Goal: Navigation & Orientation: Find specific page/section

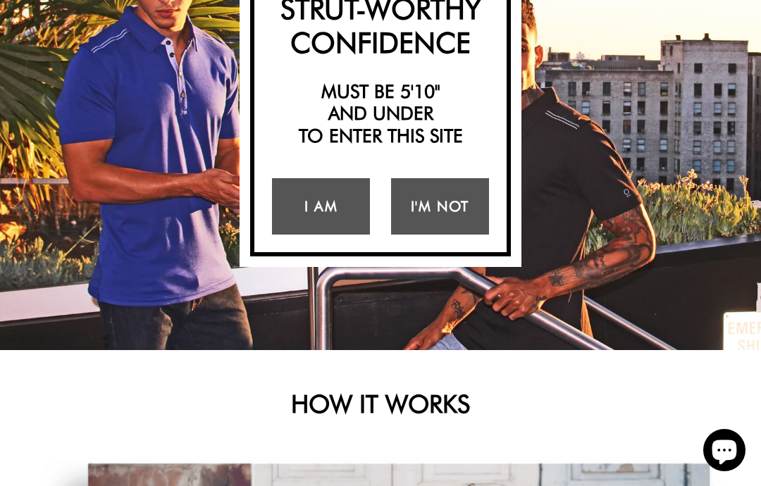
scroll to position [192, 0]
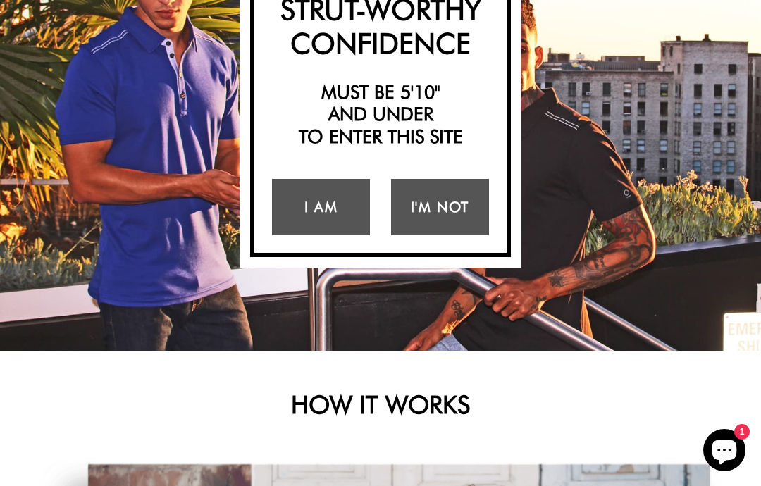
click at [331, 218] on link "I Am" at bounding box center [321, 207] width 98 height 56
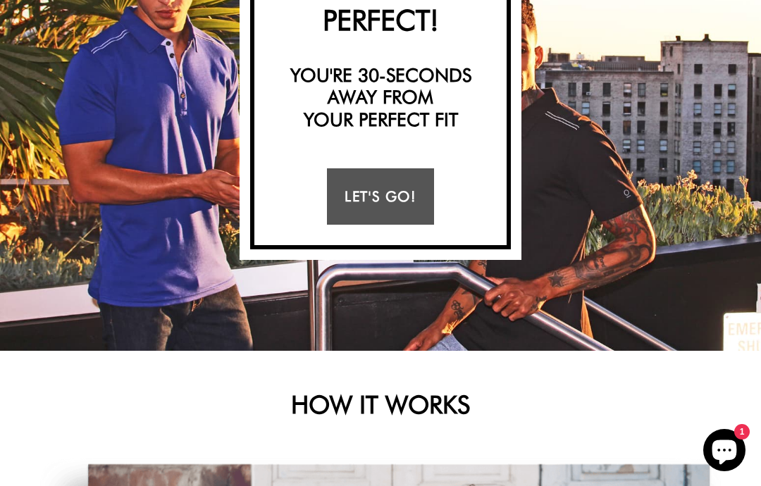
click at [396, 221] on link "Let's Go!" at bounding box center [380, 196] width 106 height 56
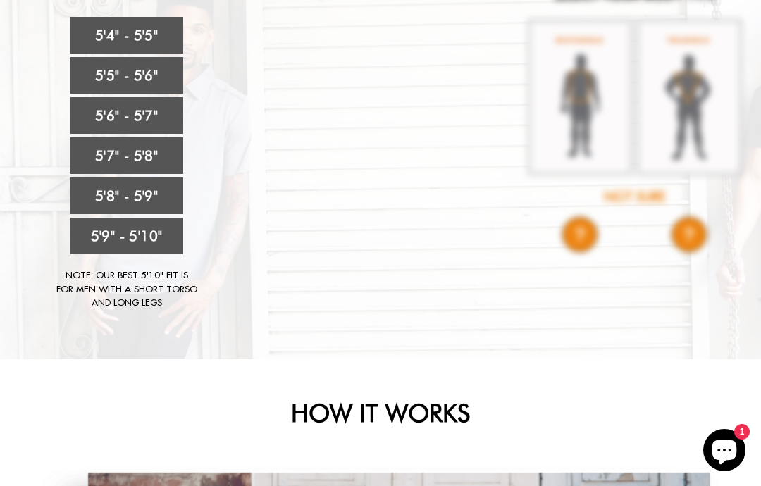
scroll to position [194, 0]
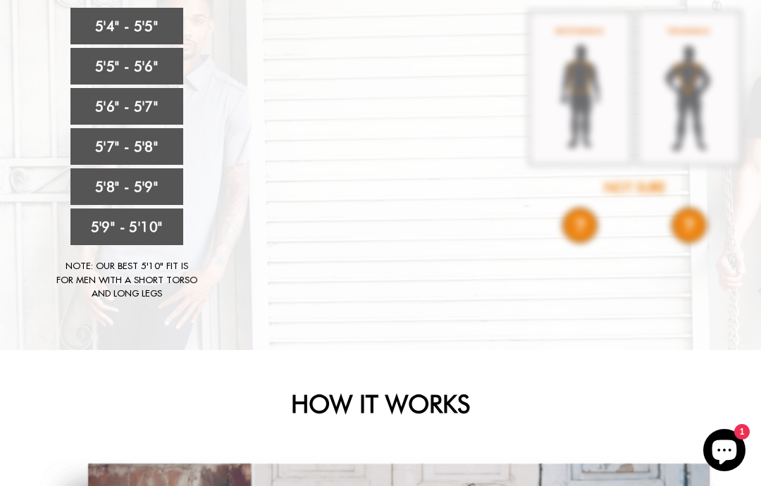
click at [172, 32] on link "5'4" - 5'5"" at bounding box center [126, 26] width 113 height 37
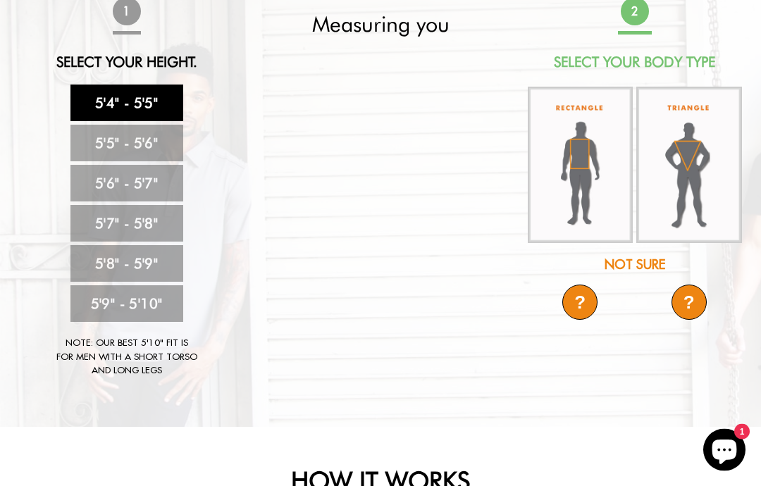
scroll to position [0, 0]
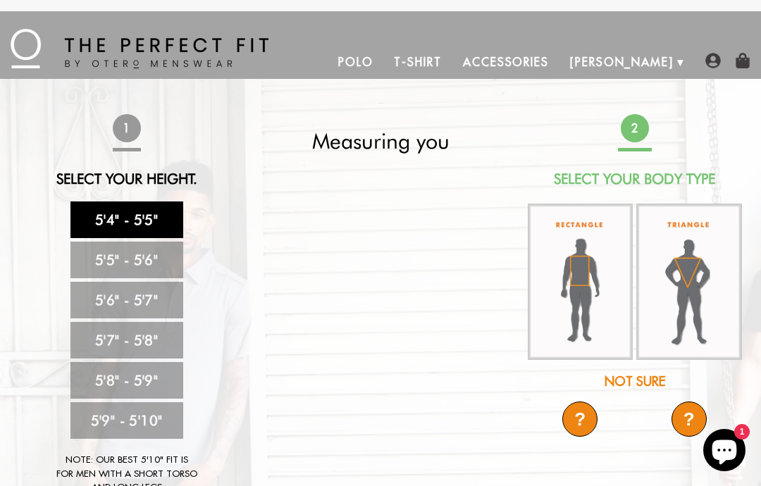
click at [560, 73] on link "Accessories" at bounding box center [505, 62] width 107 height 34
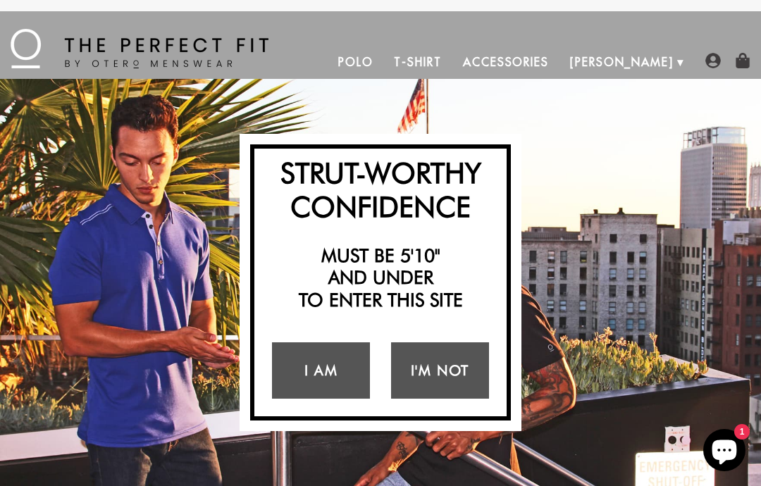
scroll to position [248, 0]
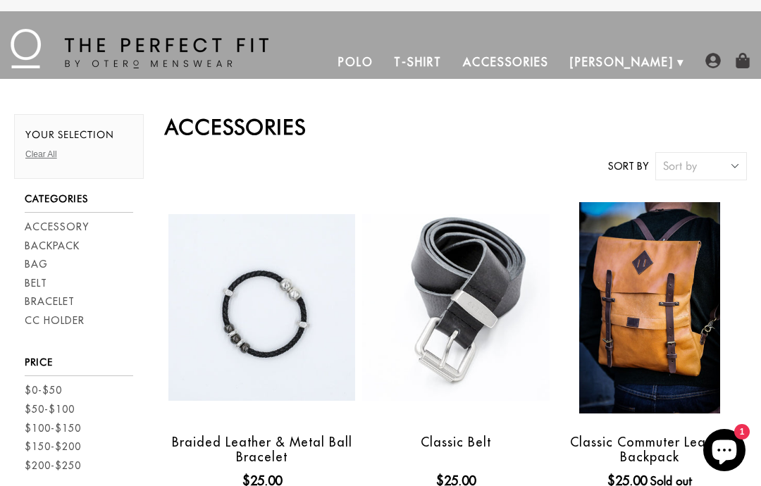
click at [384, 75] on link "Polo" at bounding box center [356, 62] width 56 height 34
